Goal: Task Accomplishment & Management: Manage account settings

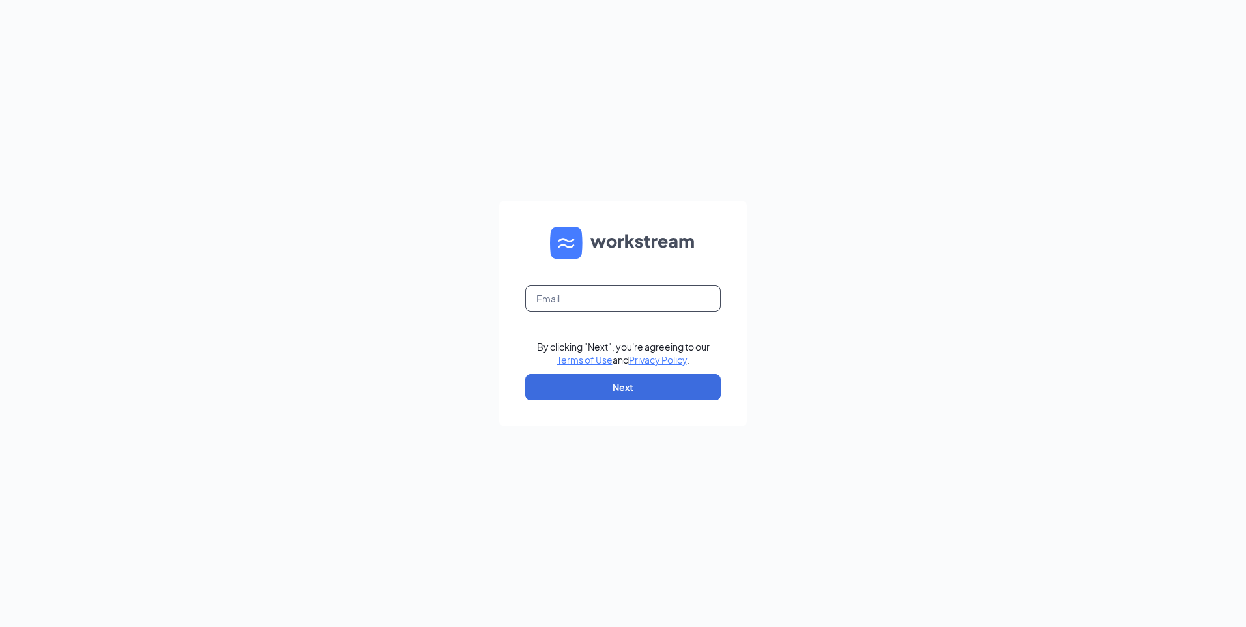
click at [560, 289] on input "text" at bounding box center [623, 298] width 196 height 26
type input "[EMAIL_ADDRESS][DOMAIN_NAME]"
click at [609, 377] on button "Next" at bounding box center [623, 387] width 196 height 26
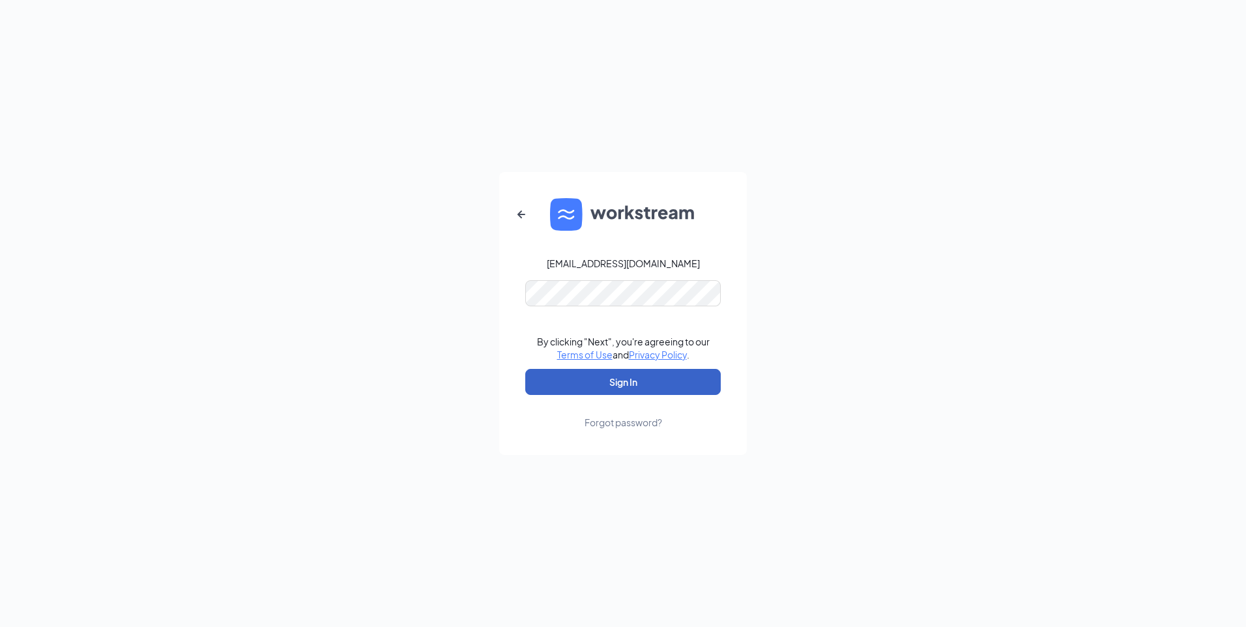
click at [533, 385] on button "Sign In" at bounding box center [623, 382] width 196 height 26
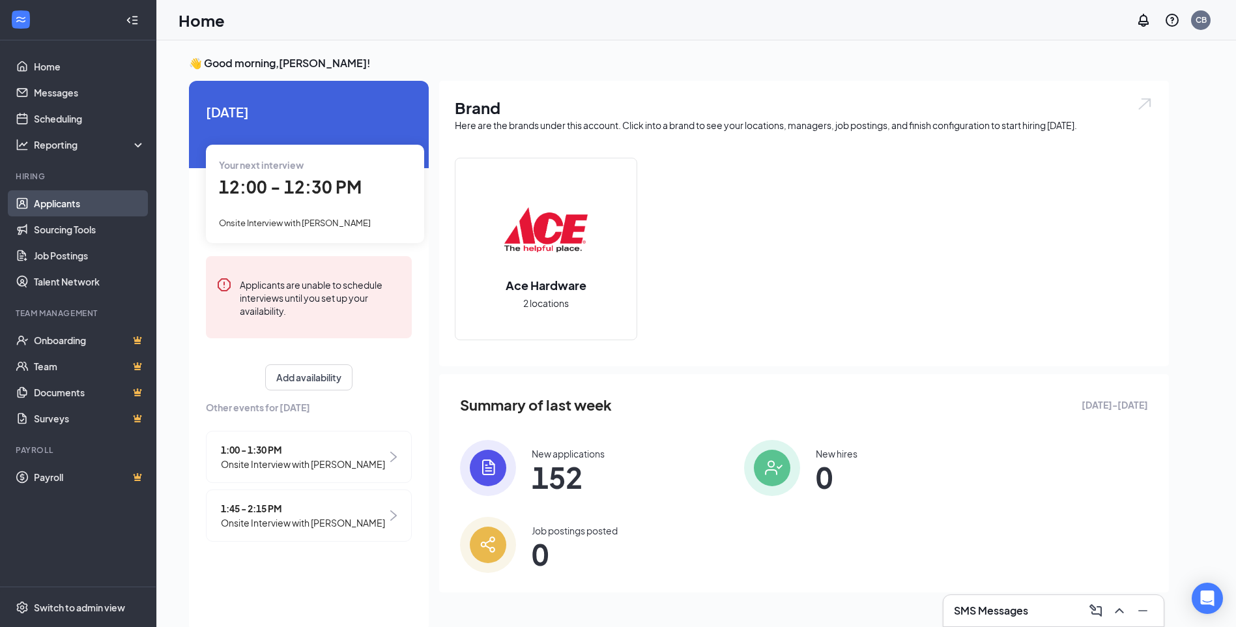
click at [72, 197] on link "Applicants" at bounding box center [89, 203] width 111 height 26
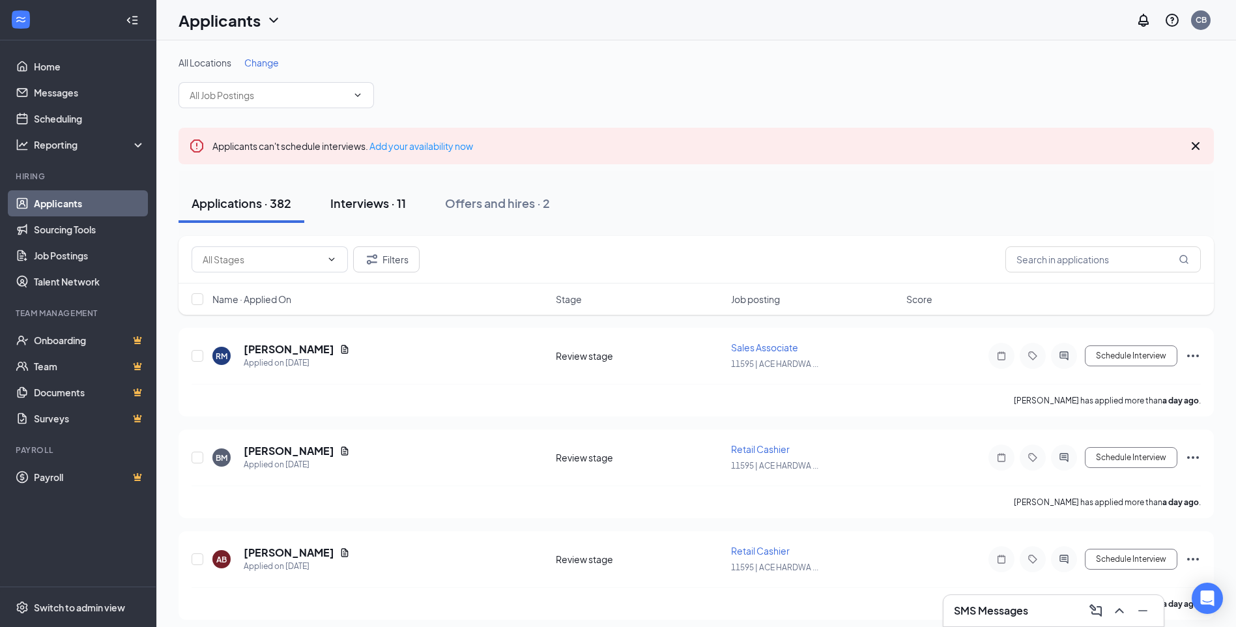
click at [363, 202] on div "Interviews · 11" at bounding box center [368, 203] width 76 height 16
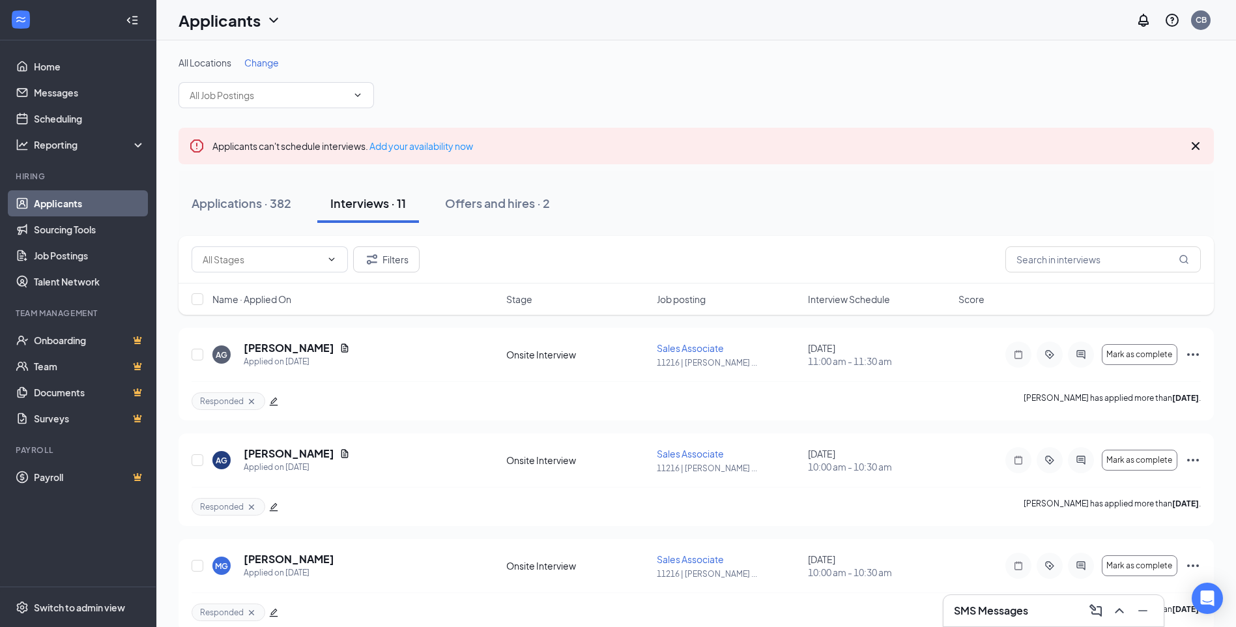
click at [822, 188] on div "Applications · 382 Interviews · 11 Offers and hires · 2" at bounding box center [697, 203] width 1036 height 39
click at [845, 295] on span "Interview Schedule" at bounding box center [849, 299] width 82 height 13
click at [1080, 357] on icon "ActiveChat" at bounding box center [1081, 354] width 8 height 8
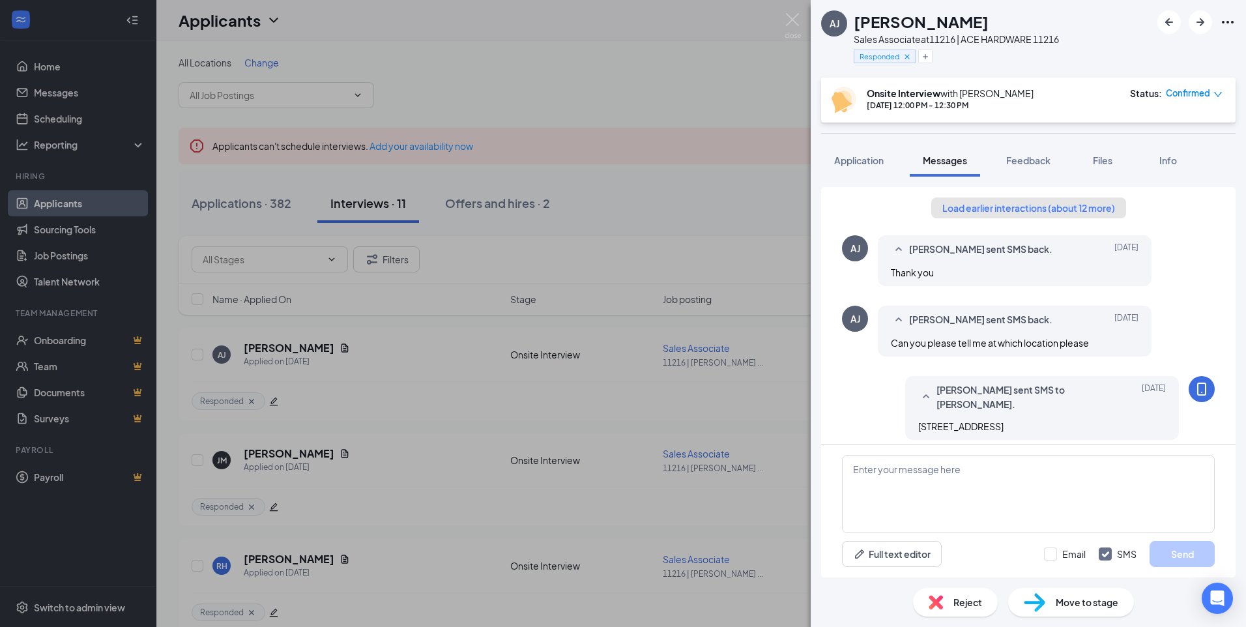
click at [1015, 202] on button "Load earlier interactions (about 12 more)" at bounding box center [1028, 207] width 195 height 21
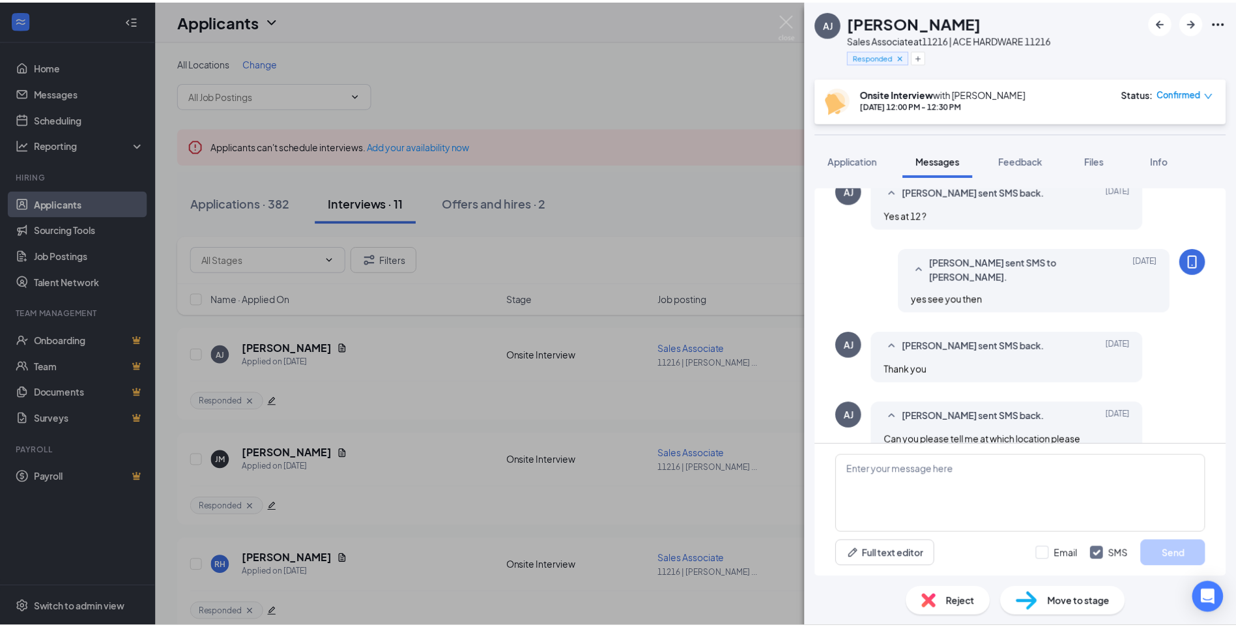
scroll to position [782, 0]
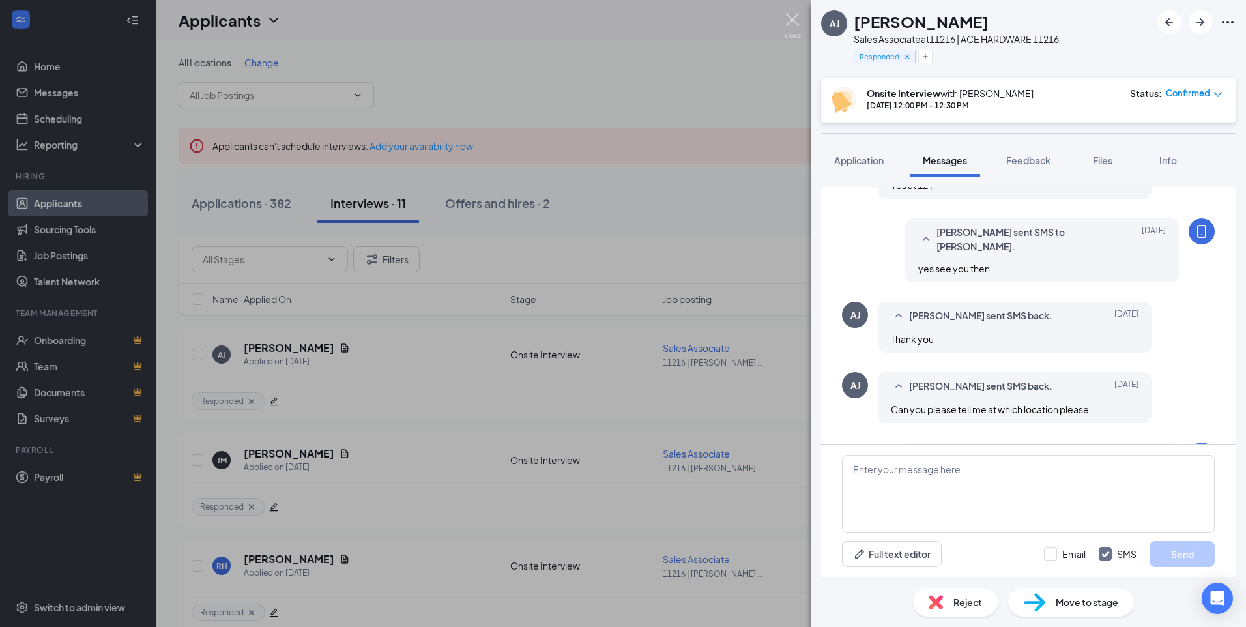
click at [793, 16] on img at bounding box center [793, 25] width 16 height 25
